Goal: Browse casually

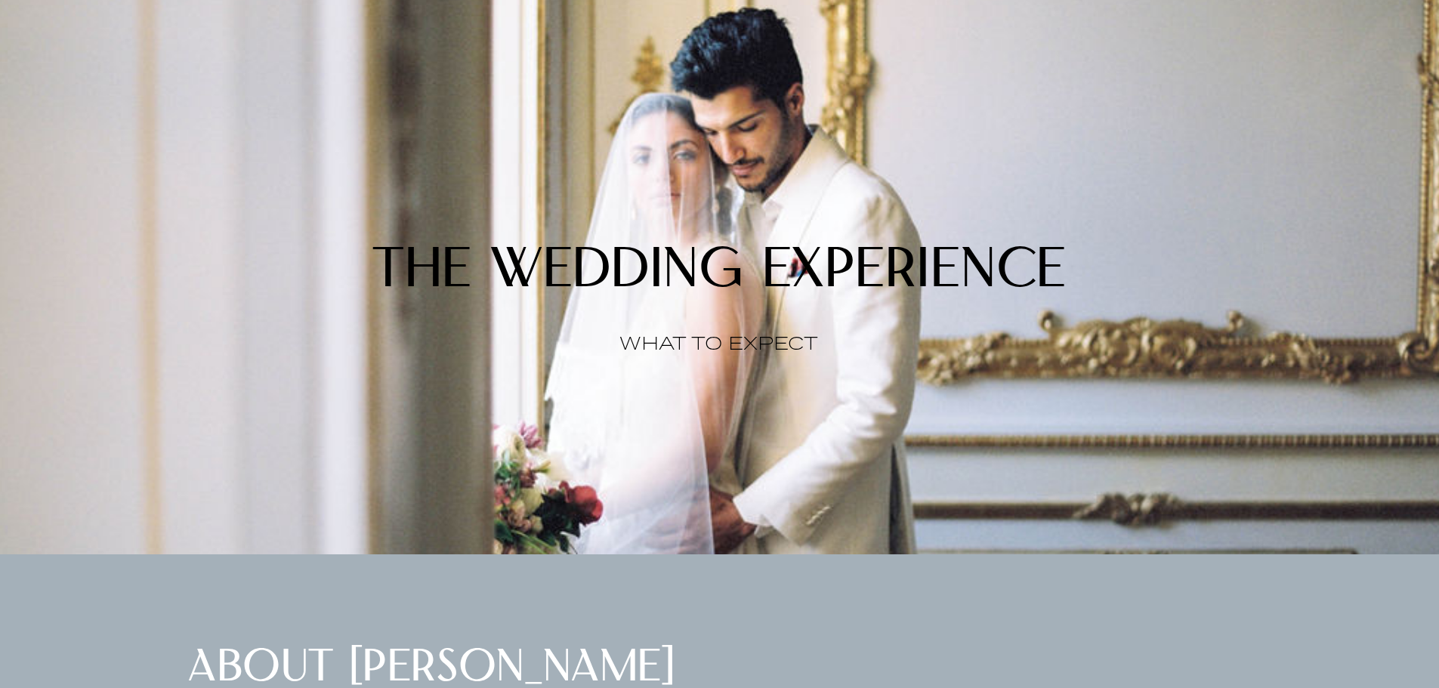
scroll to position [1812, 0]
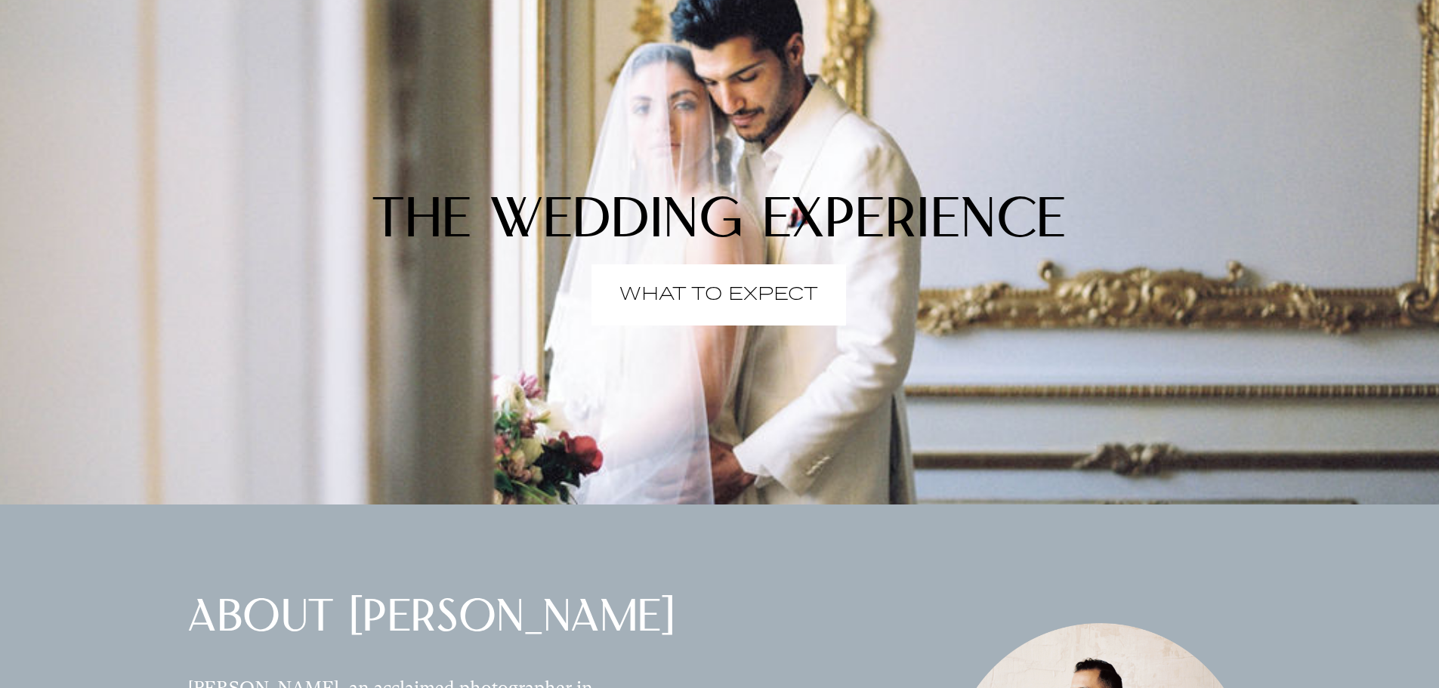
click at [756, 295] on p "WHAT TO EXPECT" at bounding box center [718, 295] width 199 height 0
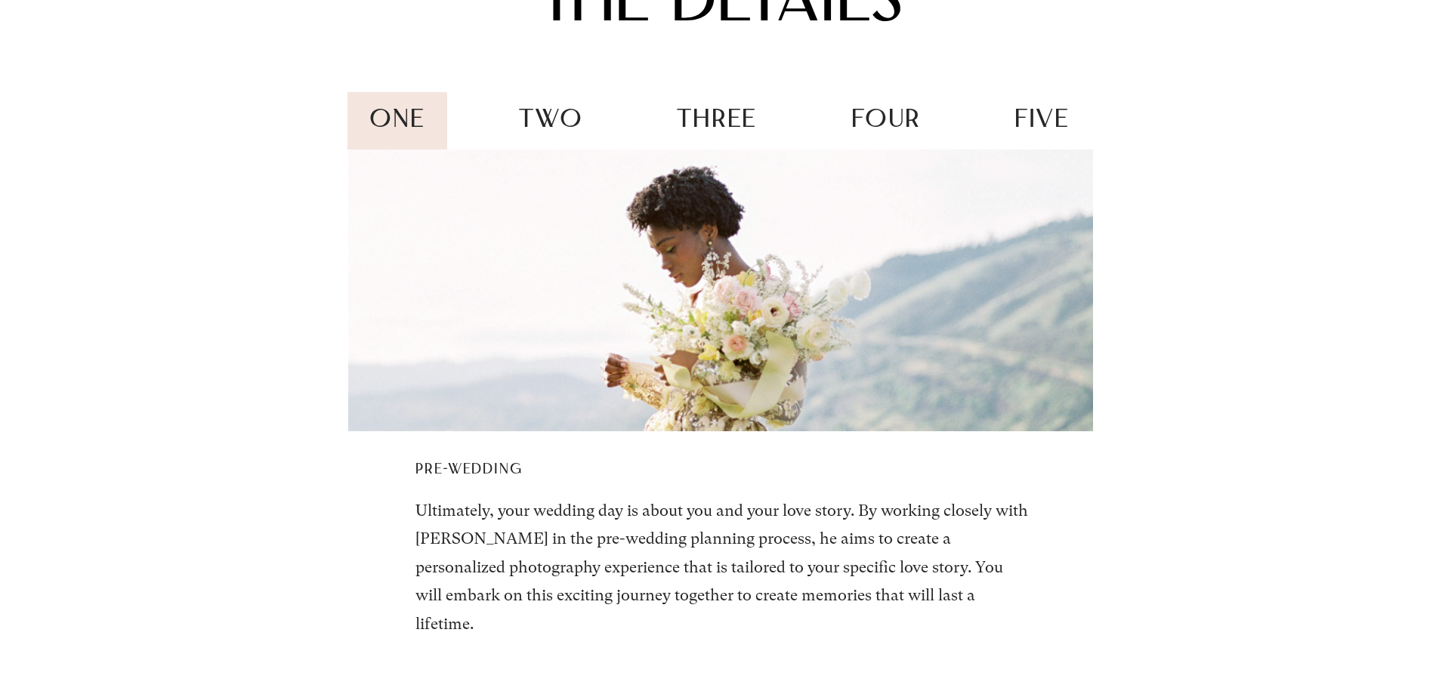
scroll to position [2643, 0]
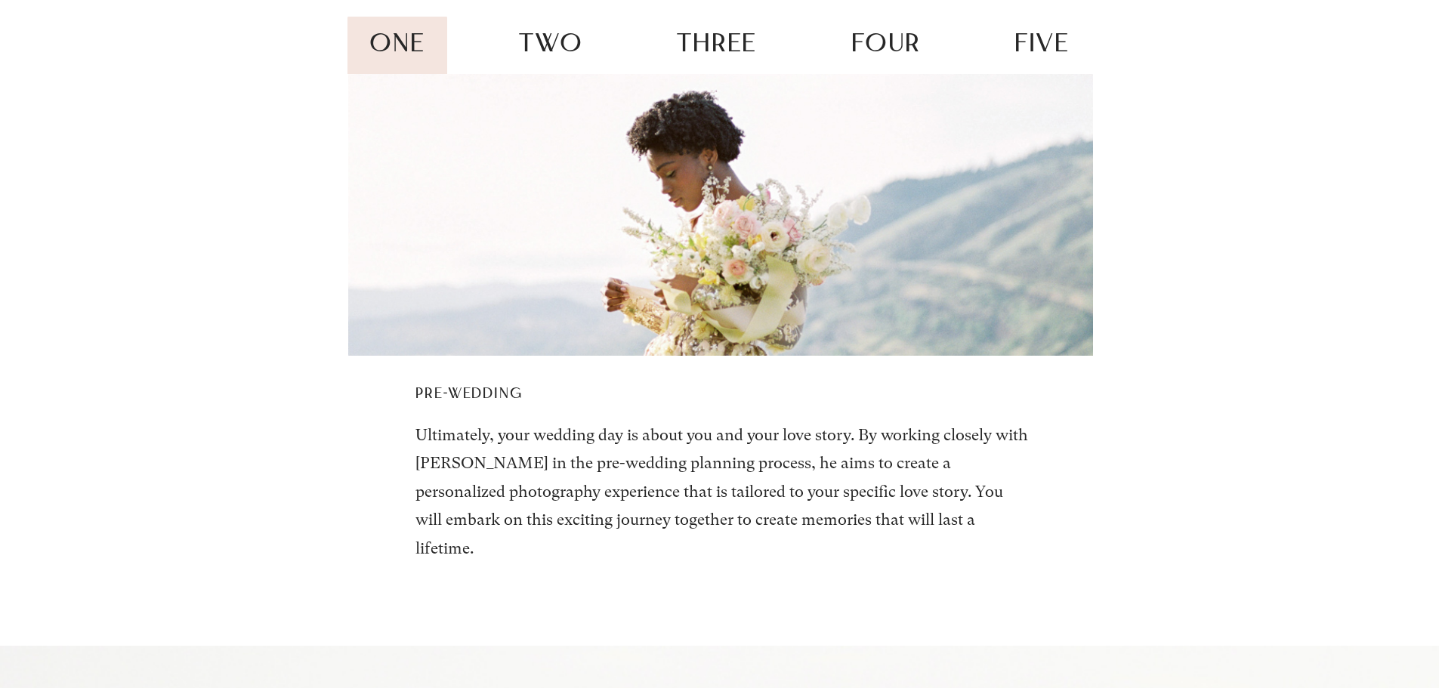
click at [543, 58] on span "two" at bounding box center [551, 45] width 64 height 26
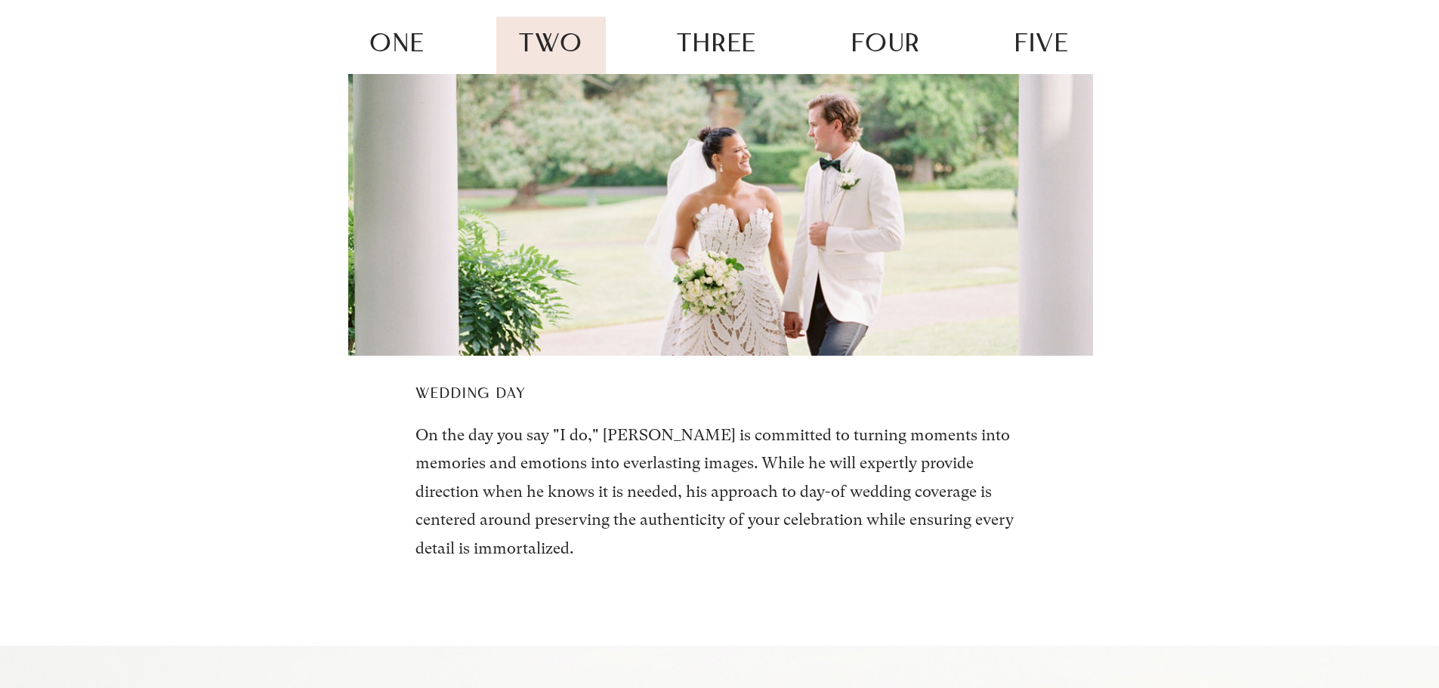
click at [699, 58] on span "three" at bounding box center [717, 45] width 80 height 26
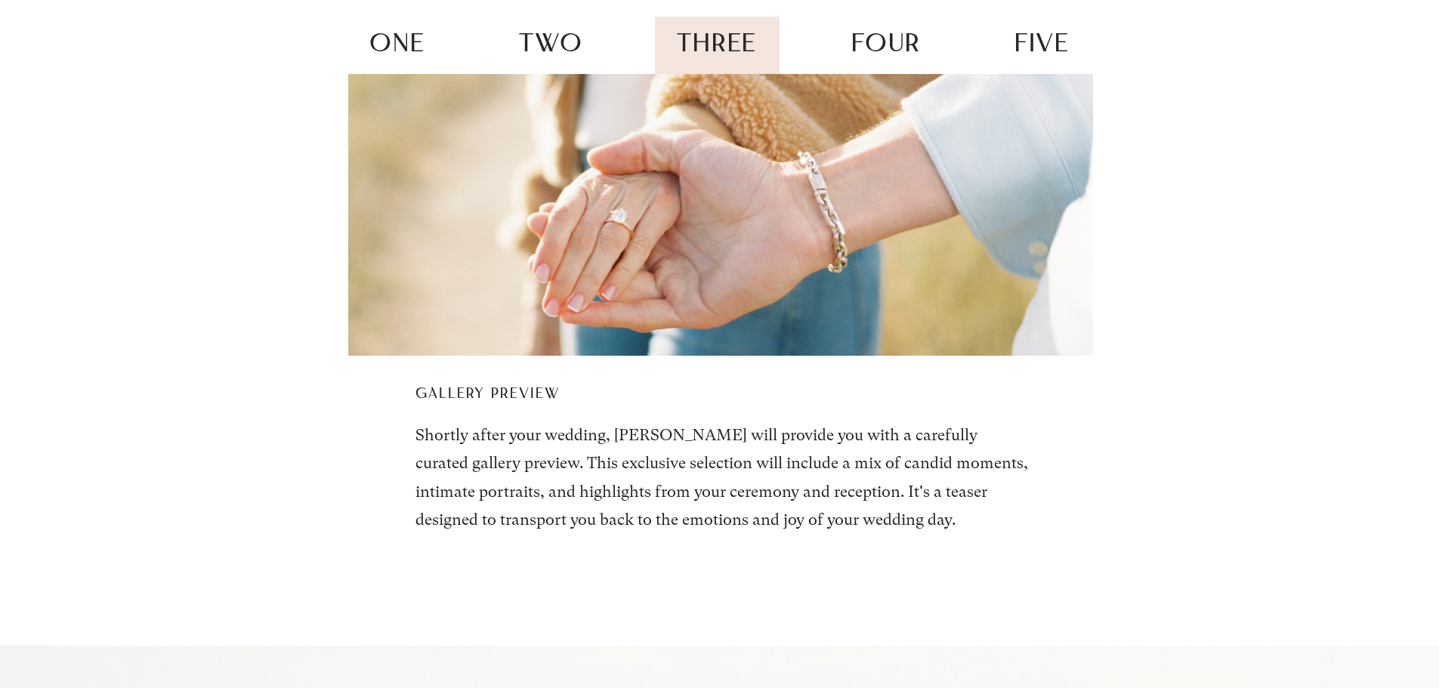
click at [880, 58] on span "four" at bounding box center [885, 45] width 69 height 26
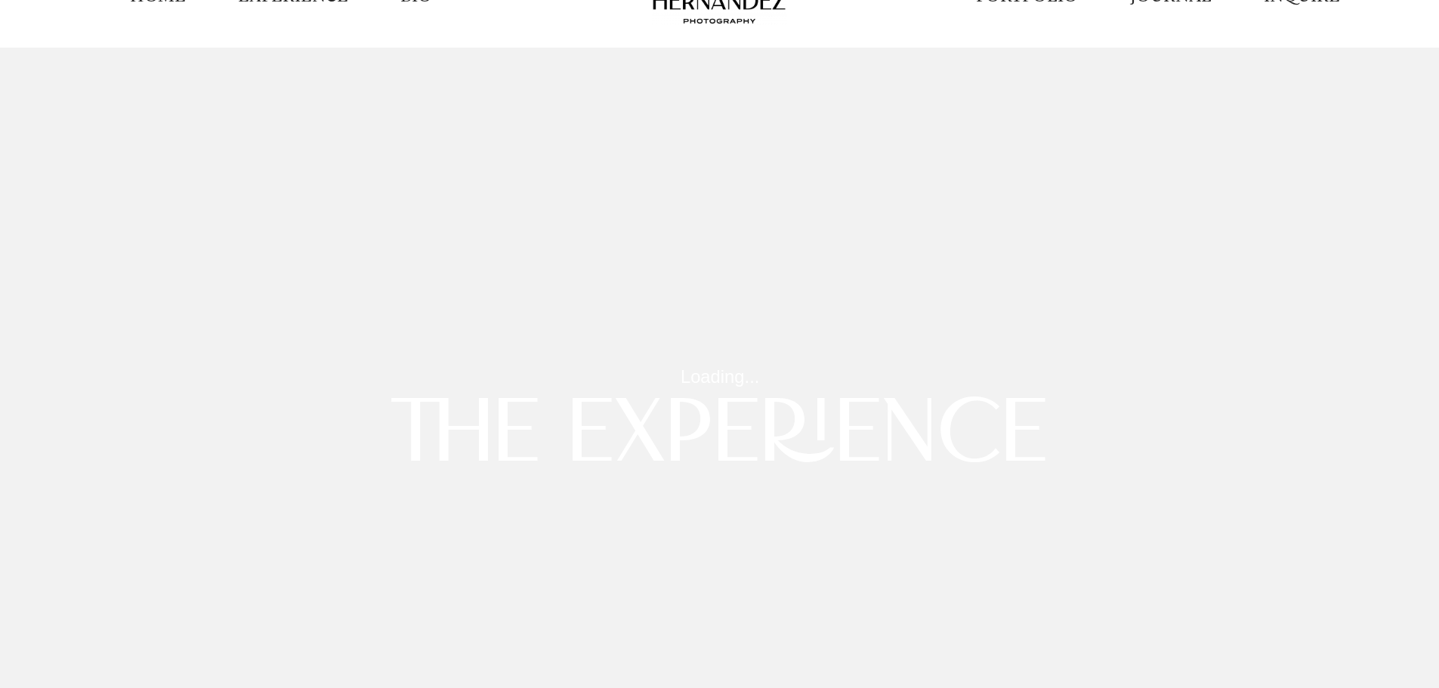
scroll to position [0, 0]
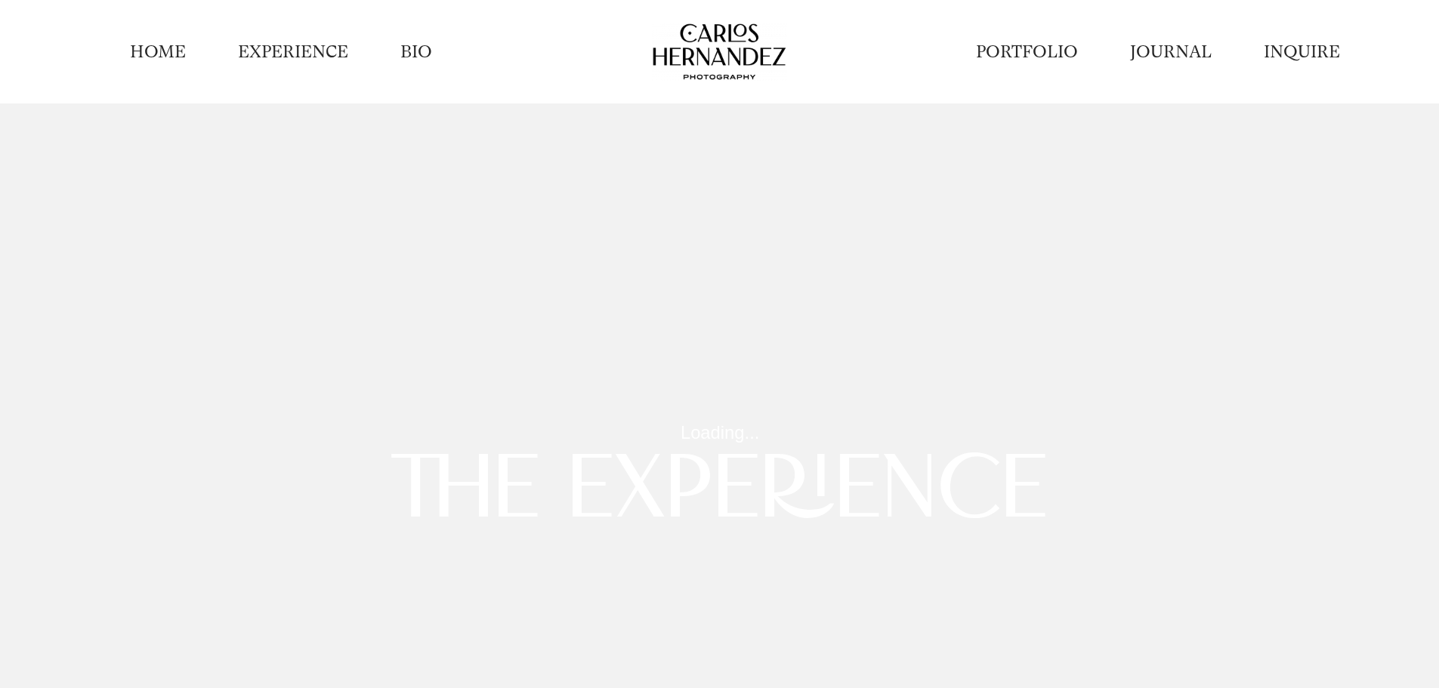
click at [1189, 56] on link "JOURNAL" at bounding box center [1171, 51] width 82 height 23
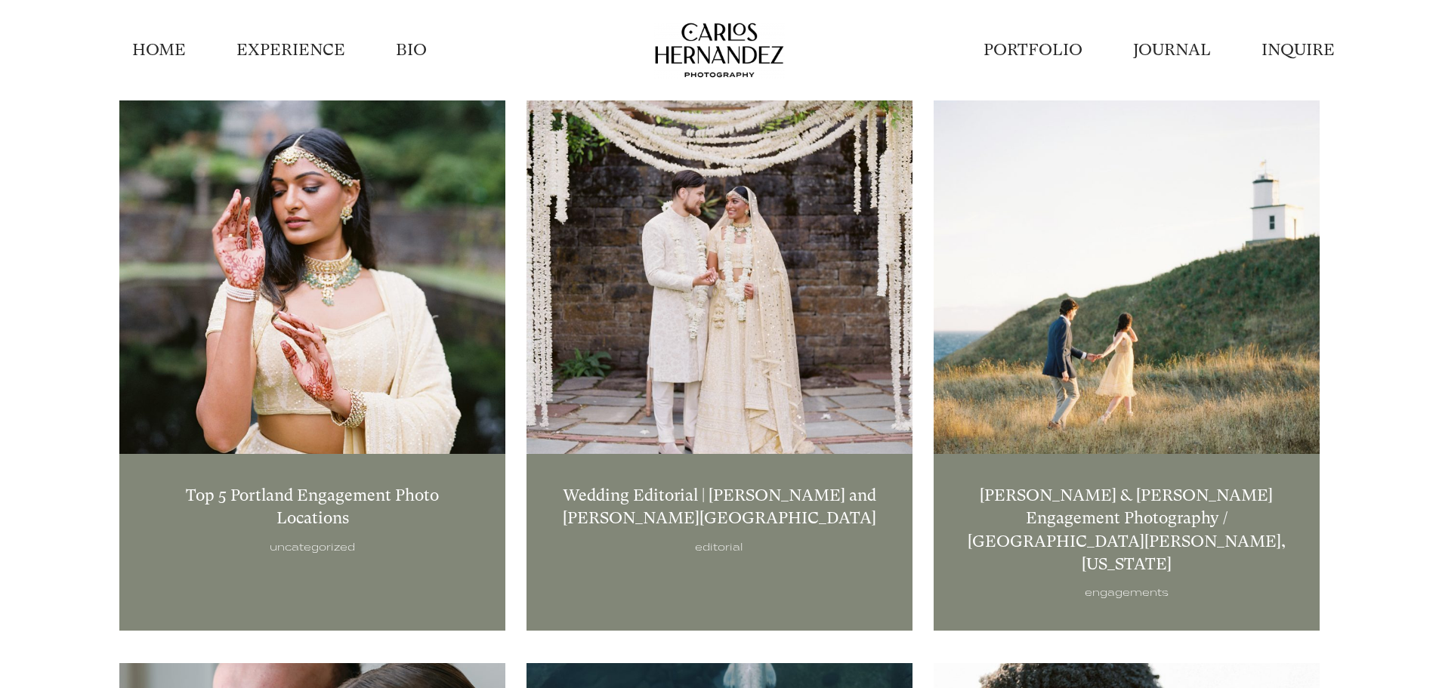
click at [1077, 47] on link "PORTFOLIO" at bounding box center [1032, 50] width 99 height 23
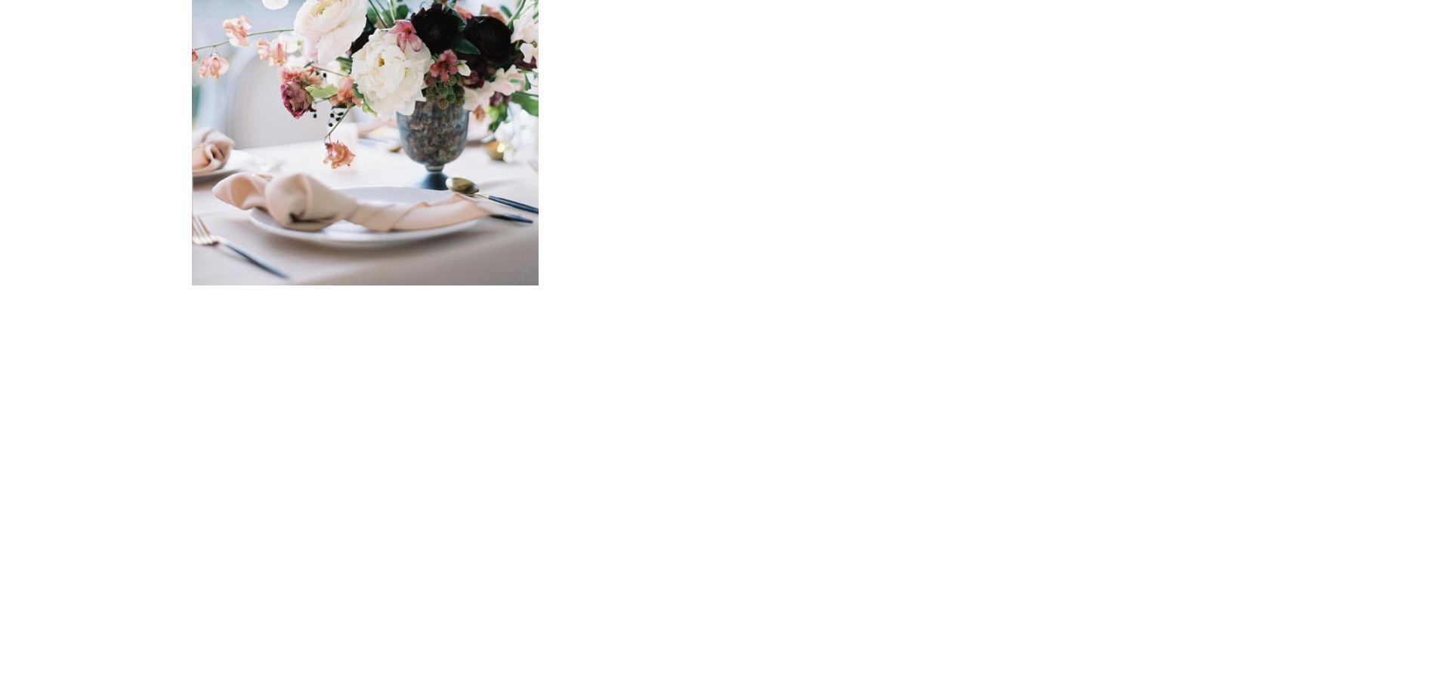
scroll to position [1963, 0]
